Goal: Use online tool/utility: Utilize a website feature to perform a specific function

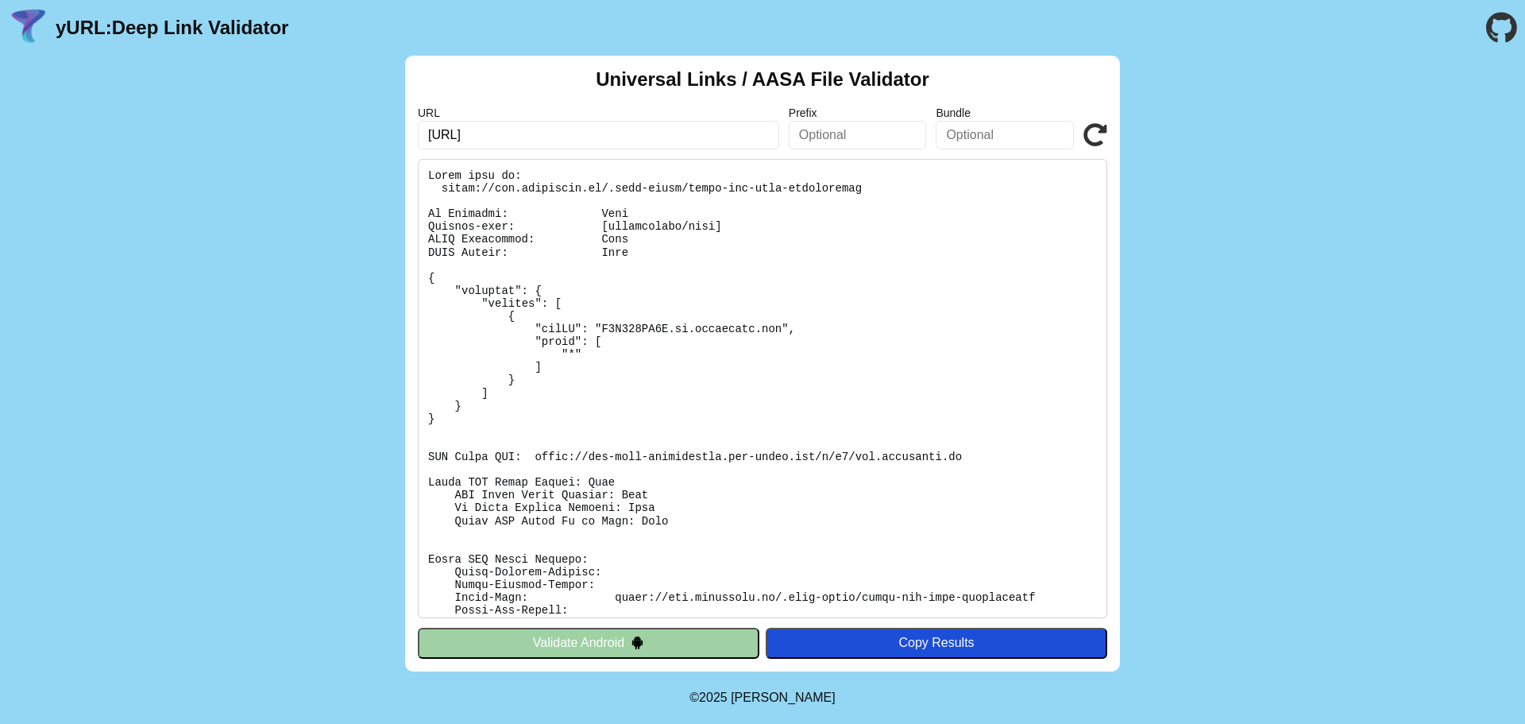
click at [596, 128] on input "dev.flavorish.ai" at bounding box center [598, 135] width 361 height 29
type input "[DOMAIN_NAME]"
click button "Validate" at bounding box center [0, 0] width 0 height 0
click at [597, 647] on button "Validate Android" at bounding box center [589, 642] width 342 height 30
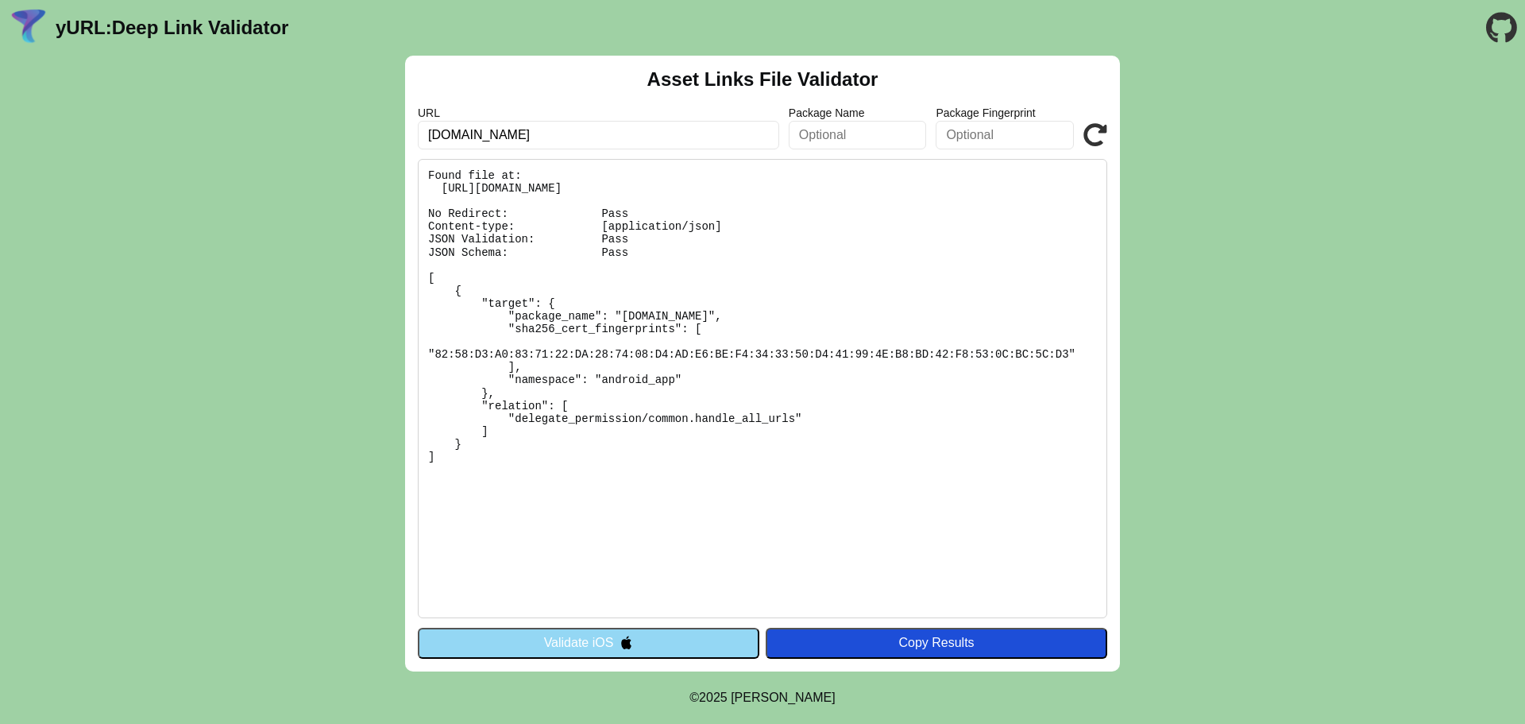
click at [700, 656] on button "Validate iOS" at bounding box center [589, 642] width 342 height 30
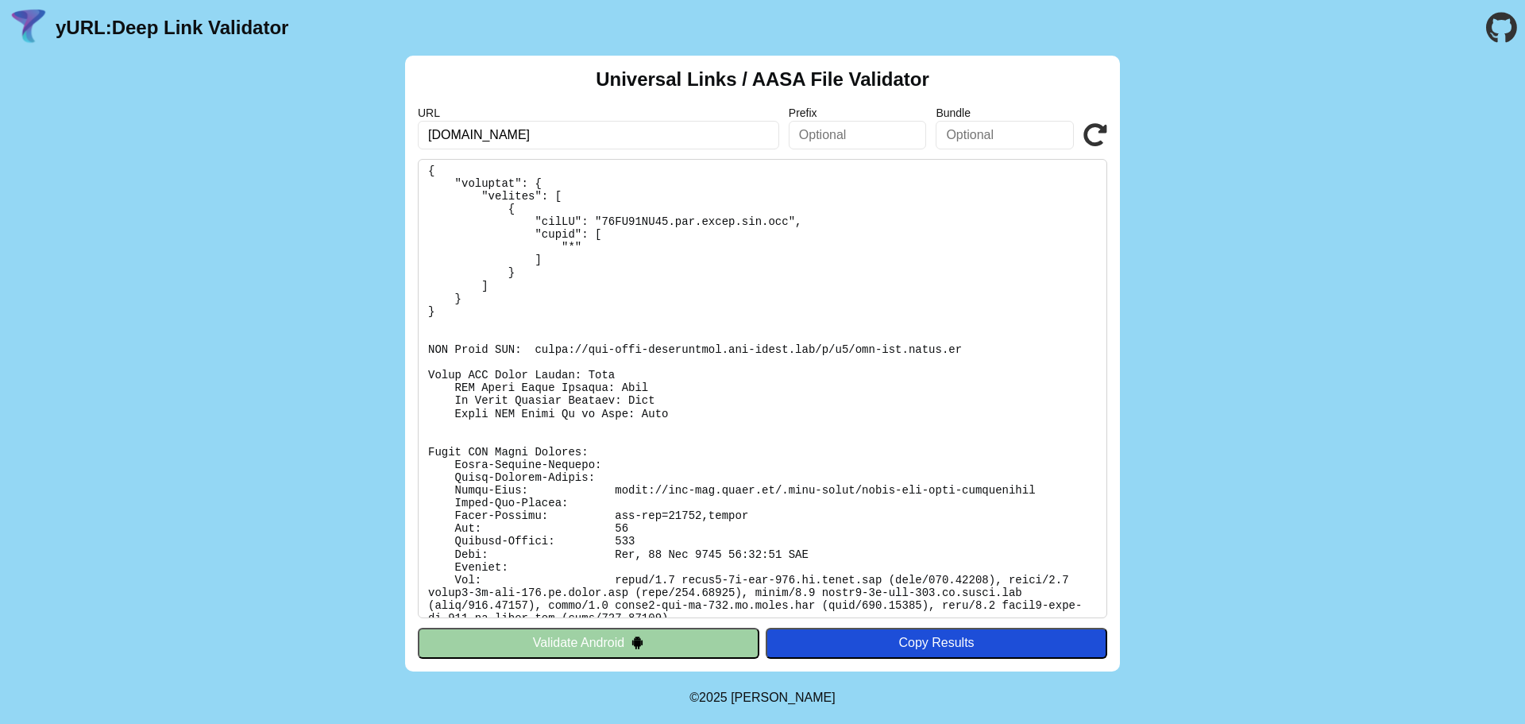
scroll to position [111, 0]
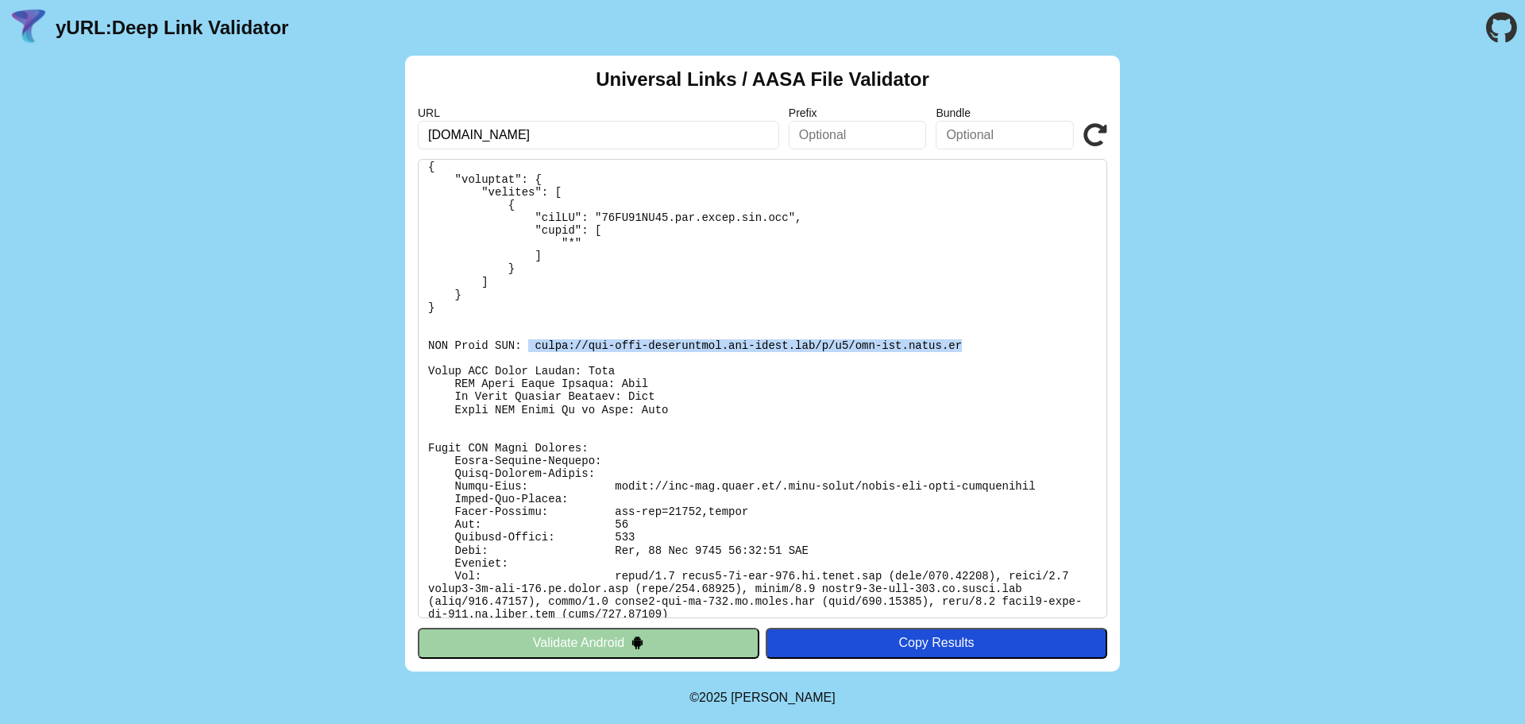
drag, startPoint x: 522, startPoint y: 342, endPoint x: 928, endPoint y: 345, distance: 406.7
click at [928, 345] on pre at bounding box center [762, 388] width 689 height 459
click at [509, 369] on pre at bounding box center [762, 388] width 689 height 459
drag, startPoint x: 527, startPoint y: 339, endPoint x: 961, endPoint y: 343, distance: 434.5
click at [961, 343] on pre at bounding box center [762, 388] width 689 height 459
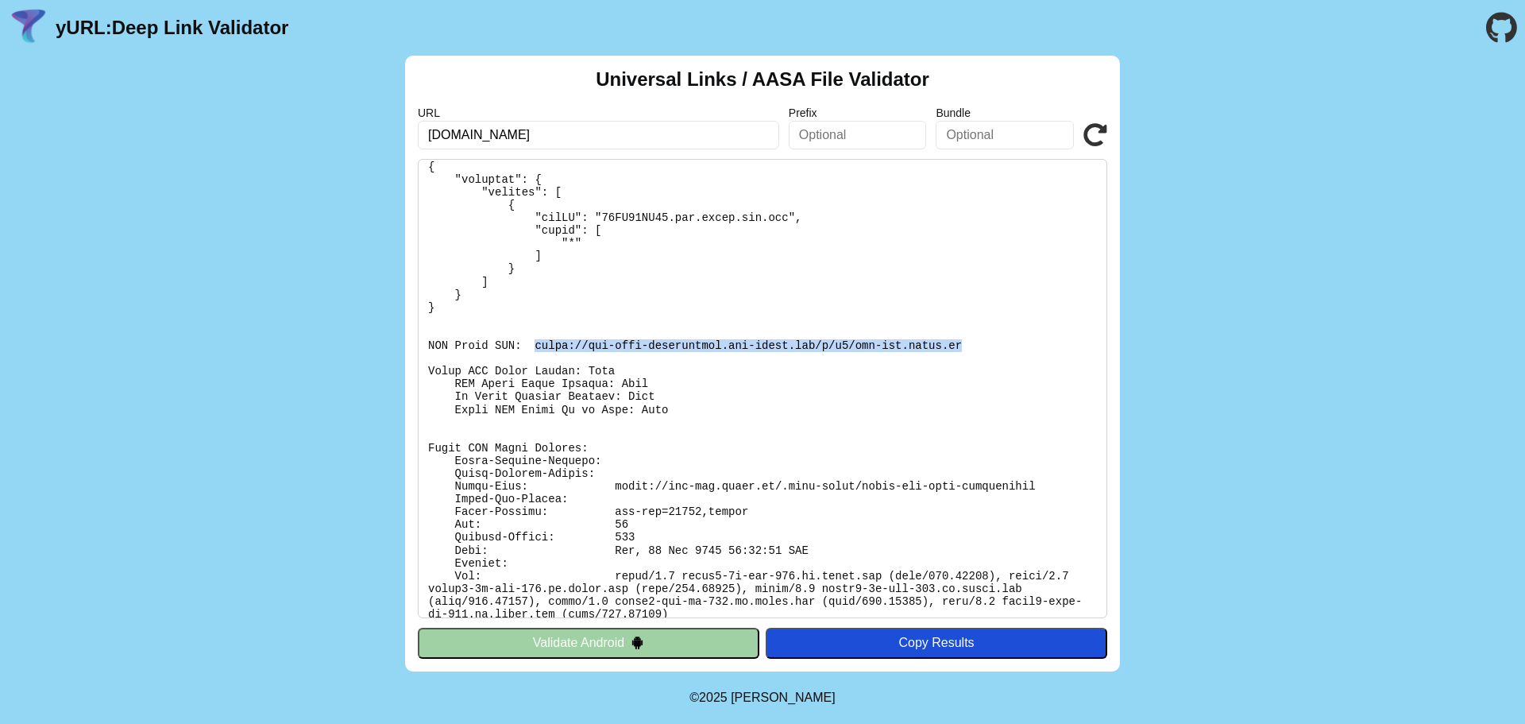
copy pre "https://app-site-association.cdn-apple.com/a/v1/api-dev.sivil.us"
click at [710, 391] on pre at bounding box center [762, 388] width 689 height 459
click at [647, 647] on button "Validate Android" at bounding box center [589, 642] width 342 height 30
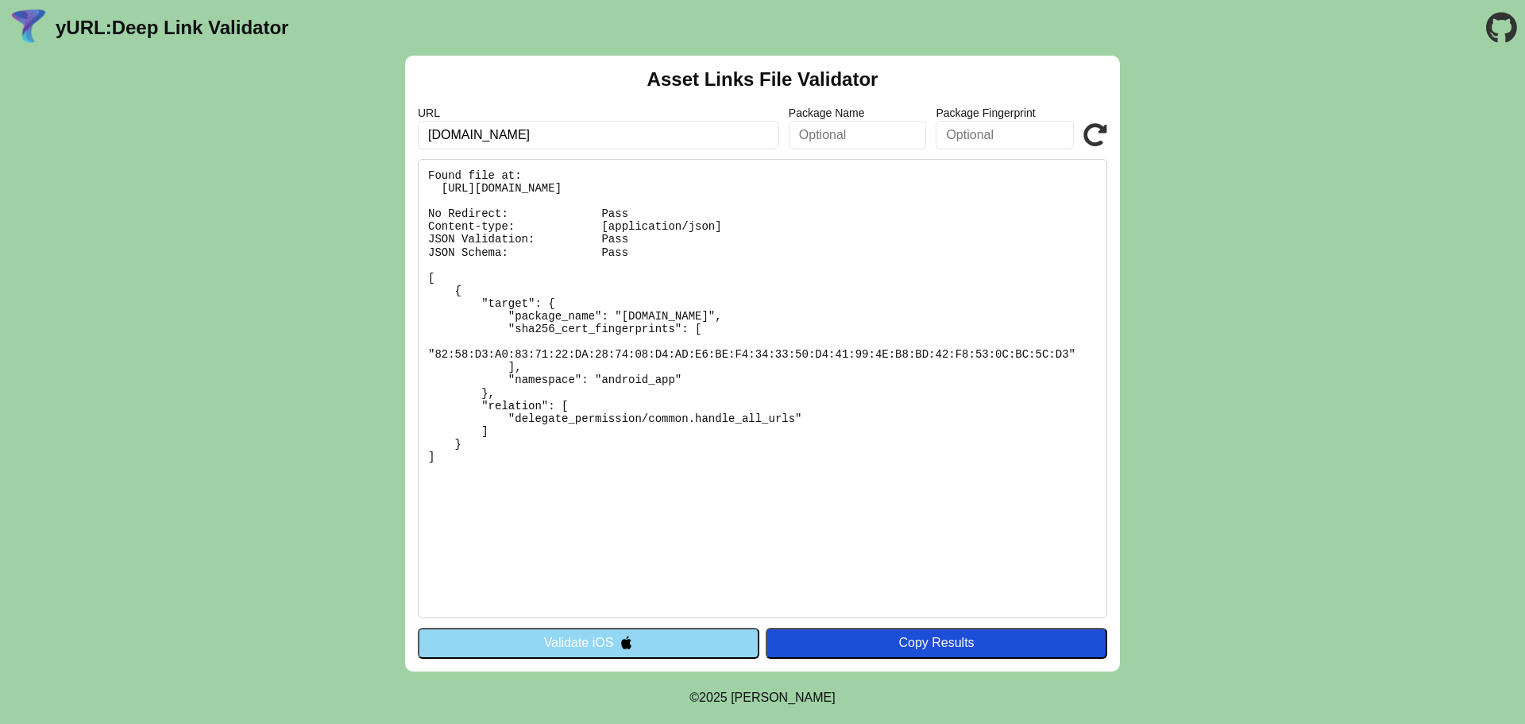
click at [615, 634] on button "Validate iOS" at bounding box center [589, 642] width 342 height 30
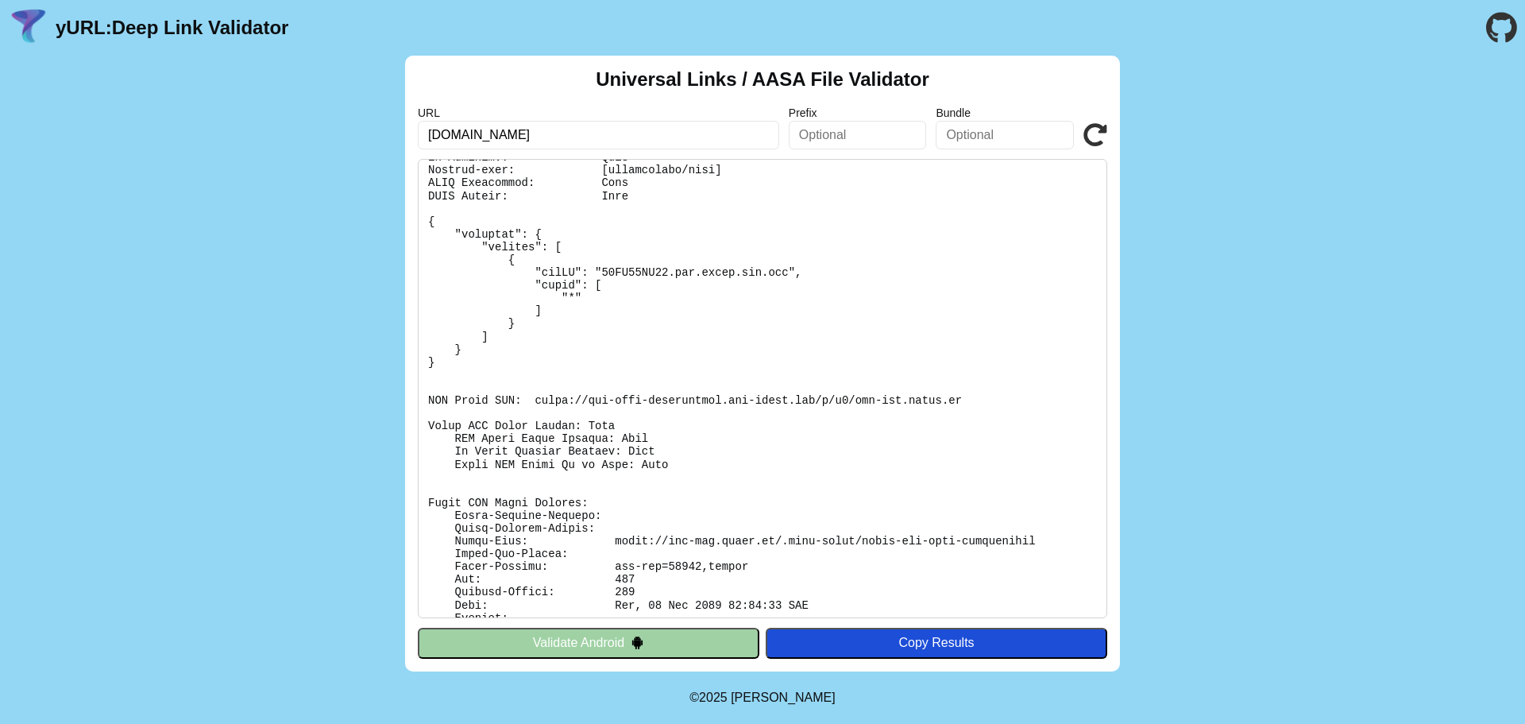
scroll to position [79, 0]
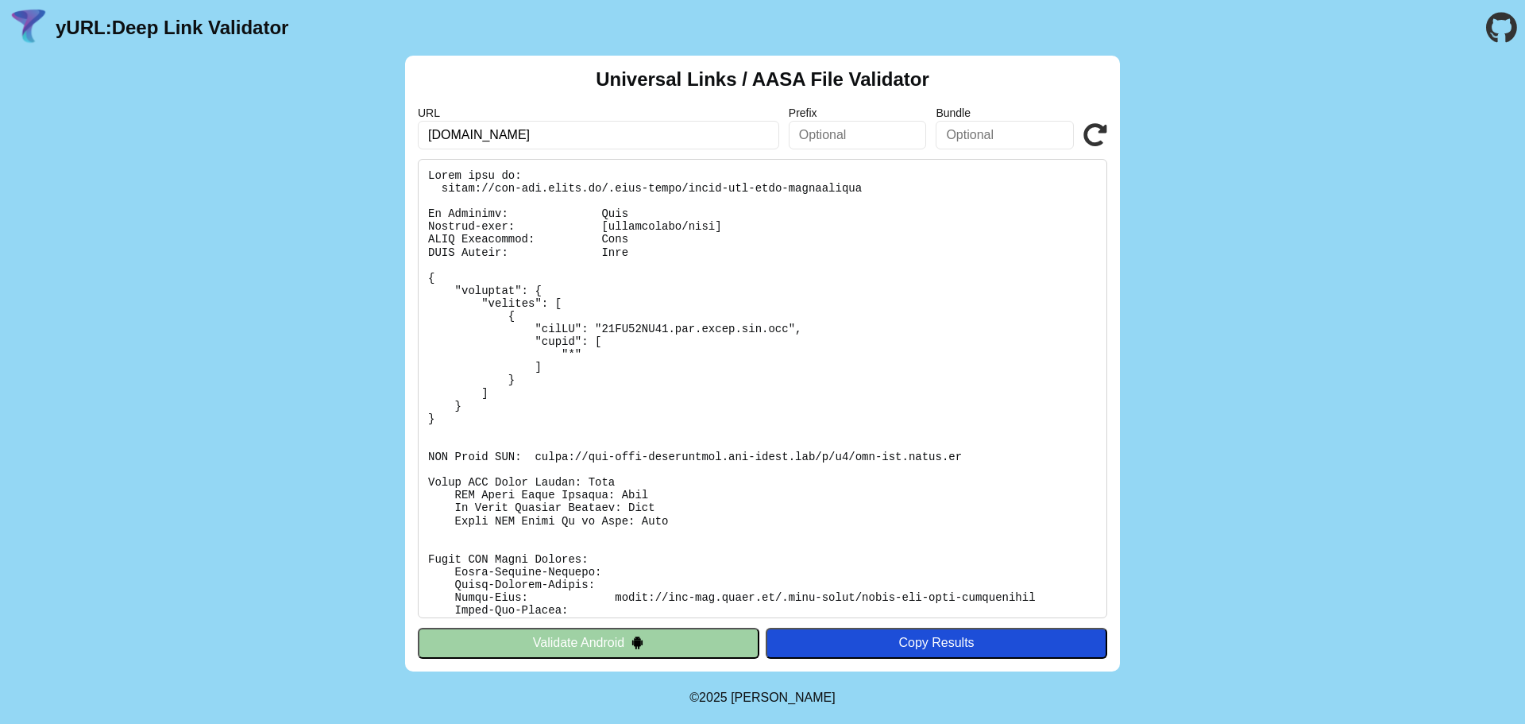
click at [75, 29] on link "yURL: Deep Link Validator" at bounding box center [172, 28] width 233 height 22
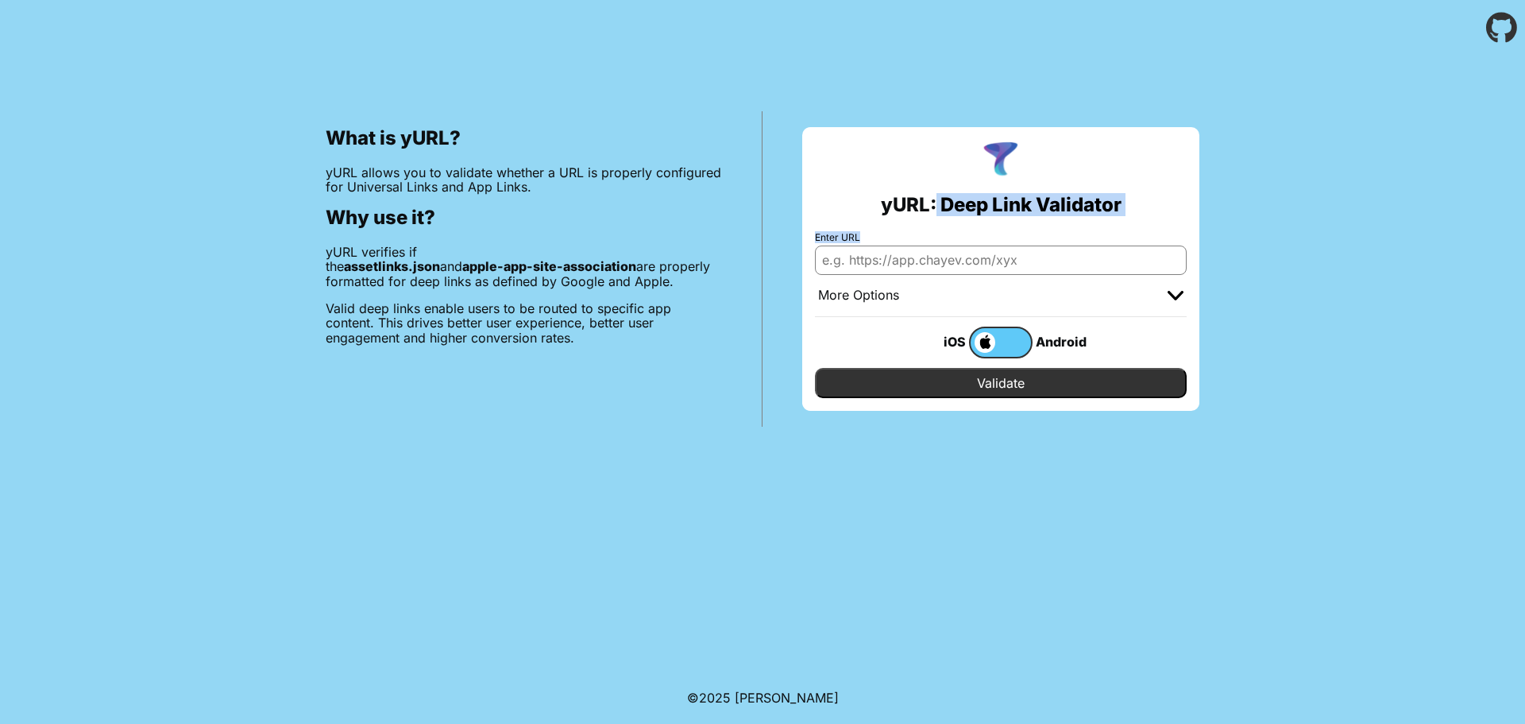
drag, startPoint x: 933, startPoint y: 198, endPoint x: 1196, endPoint y: 145, distance: 268.1
click at [1183, 197] on div "yURL: Deep Link Validator Enter URL More Options Apple App Prefix Bundle Identi…" at bounding box center [1000, 269] width 397 height 284
copy div "Deep Link Validator Enter URL"
type input "[DOMAIN_NAME]"
click at [1052, 388] on input "Validate" at bounding box center [1001, 383] width 372 height 30
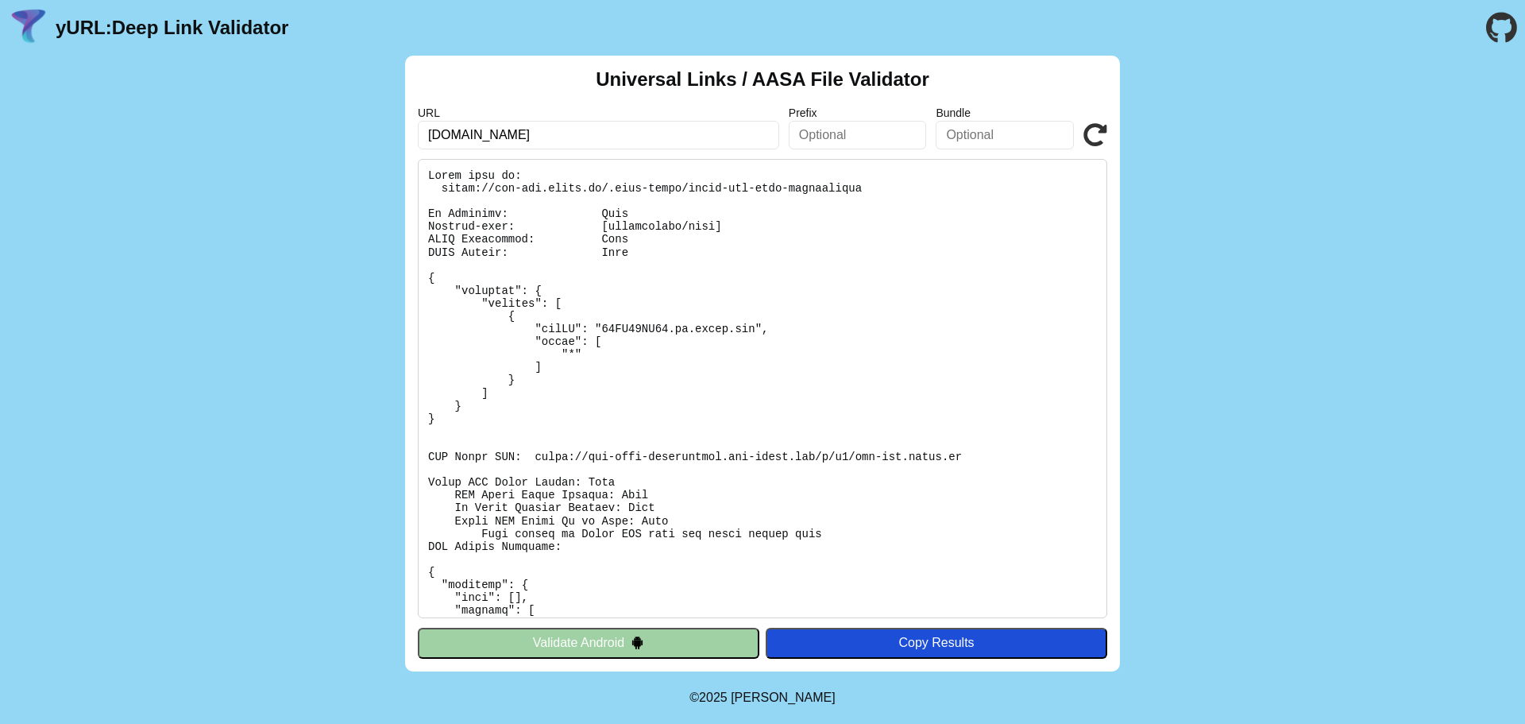
scroll to position [79, 0]
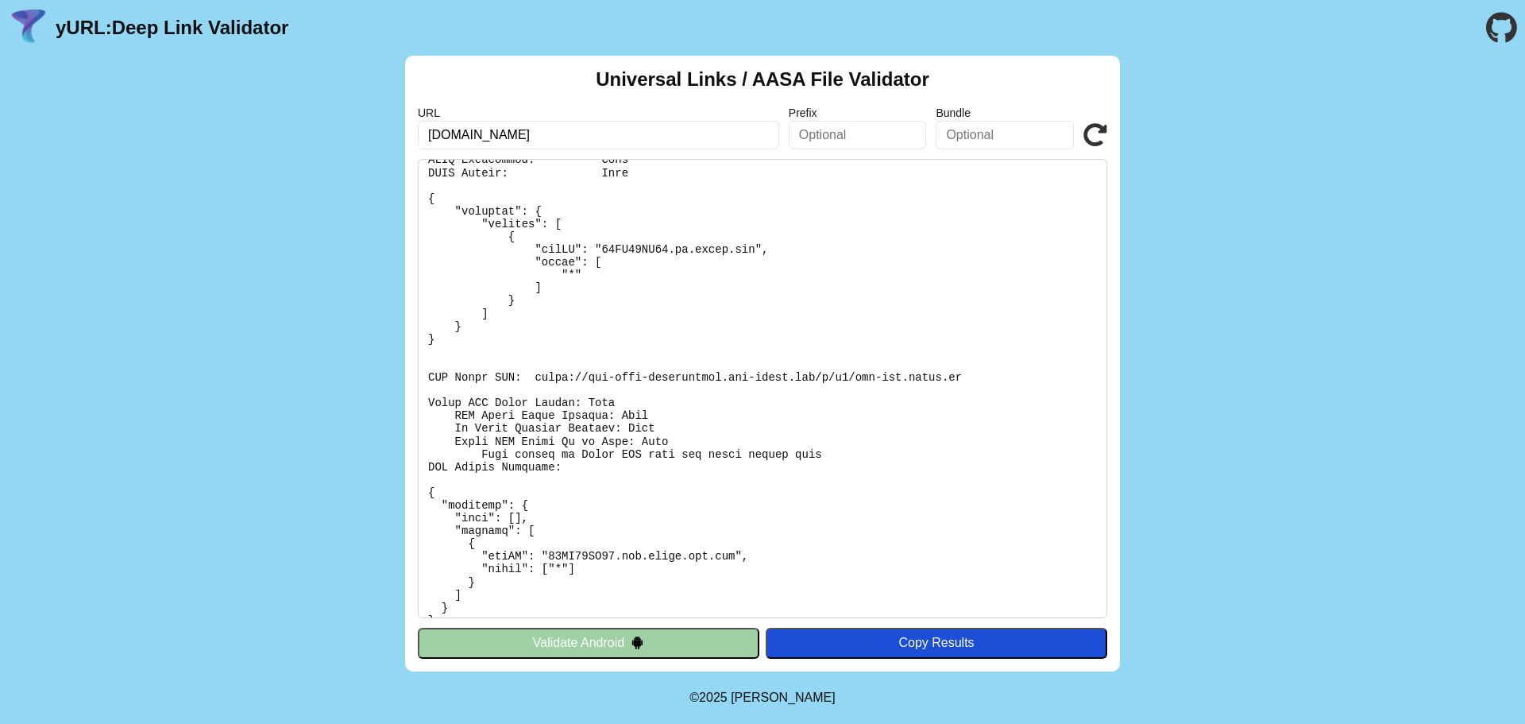
click at [639, 640] on img at bounding box center [638, 642] width 14 height 14
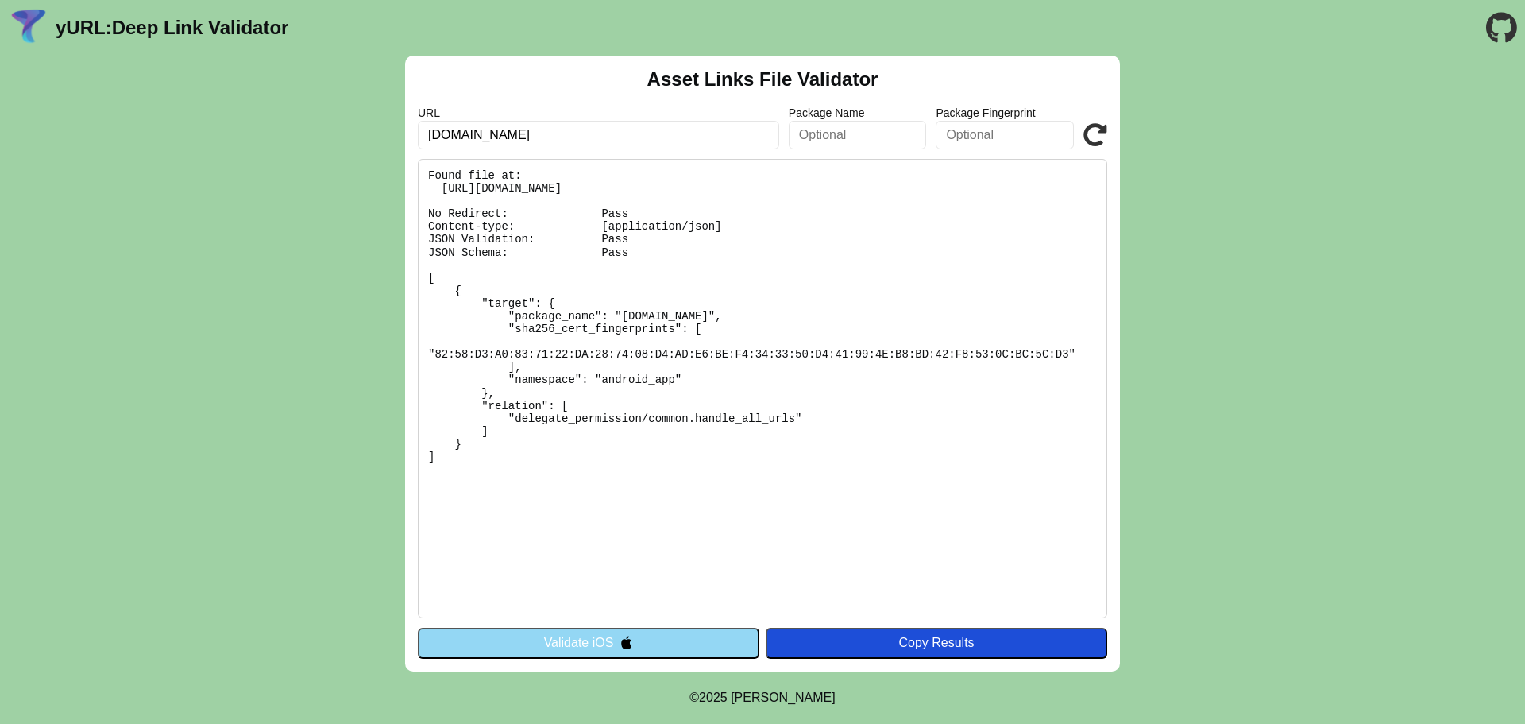
click at [647, 646] on button "Validate iOS" at bounding box center [589, 642] width 342 height 30
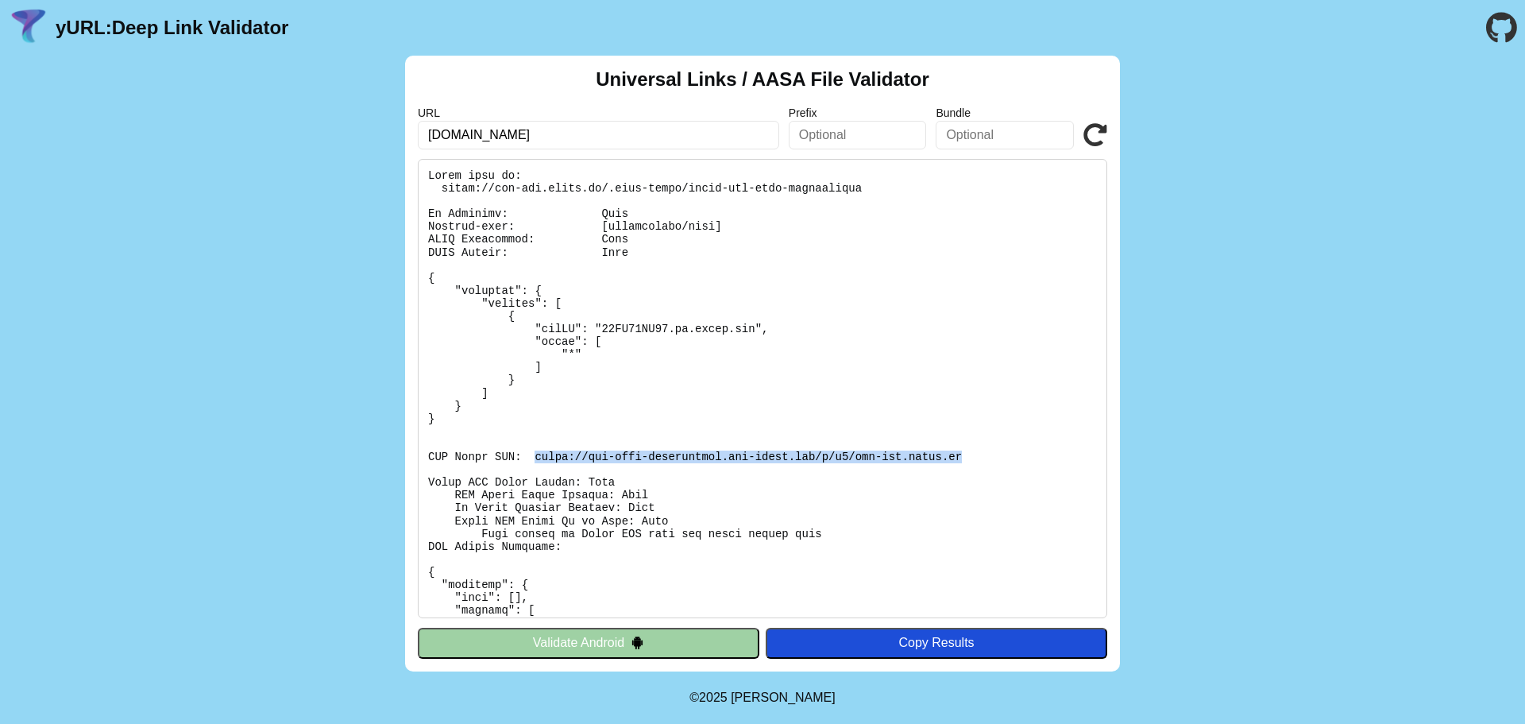
drag, startPoint x: 527, startPoint y: 455, endPoint x: 924, endPoint y: 456, distance: 397.9
click at [924, 456] on pre at bounding box center [762, 388] width 689 height 459
copy pre "https://app-site-association.cdn-apple.com/a/v1/api-dev.sivil.us"
